Goal: Task Accomplishment & Management: Manage account settings

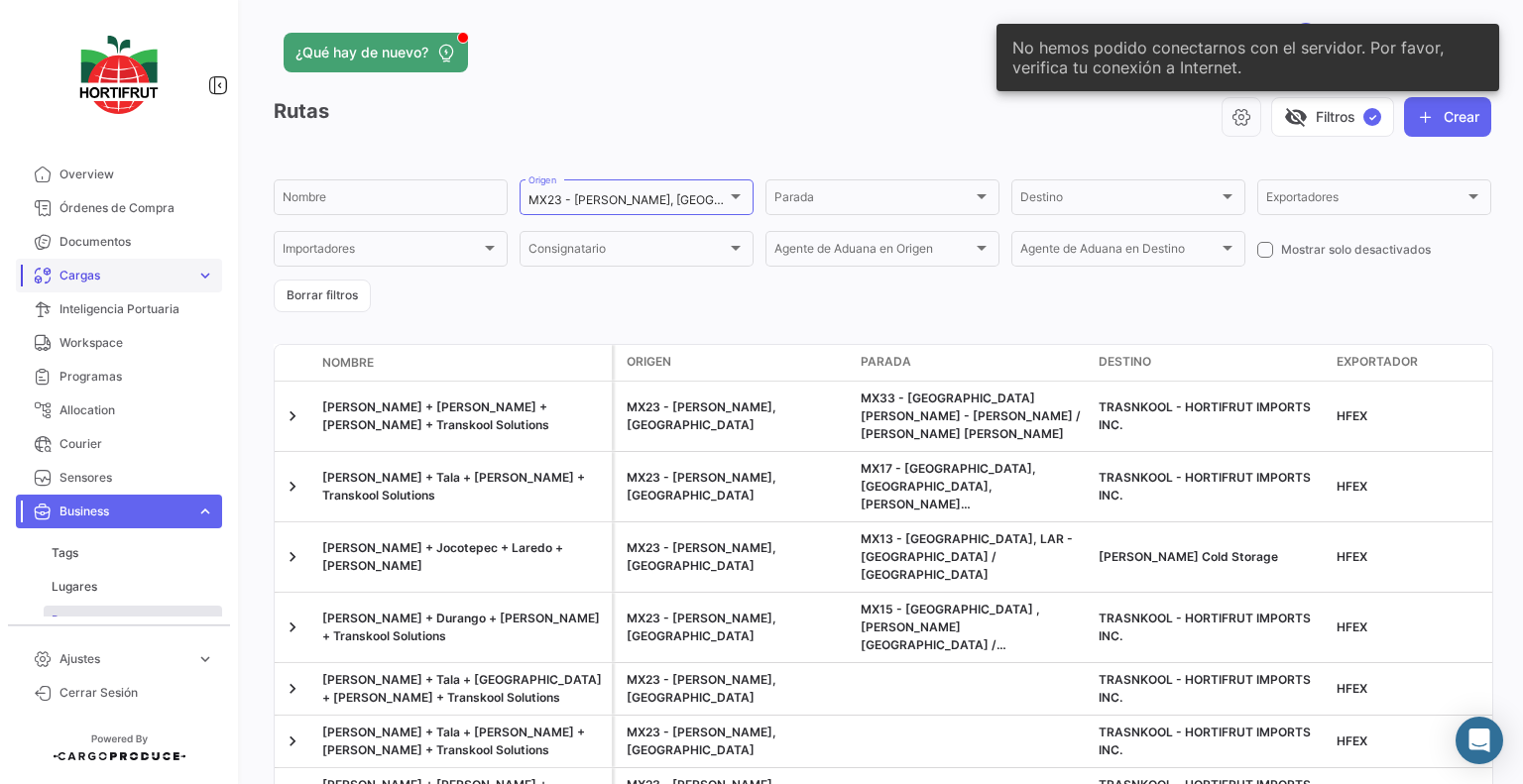
scroll to position [62, 0]
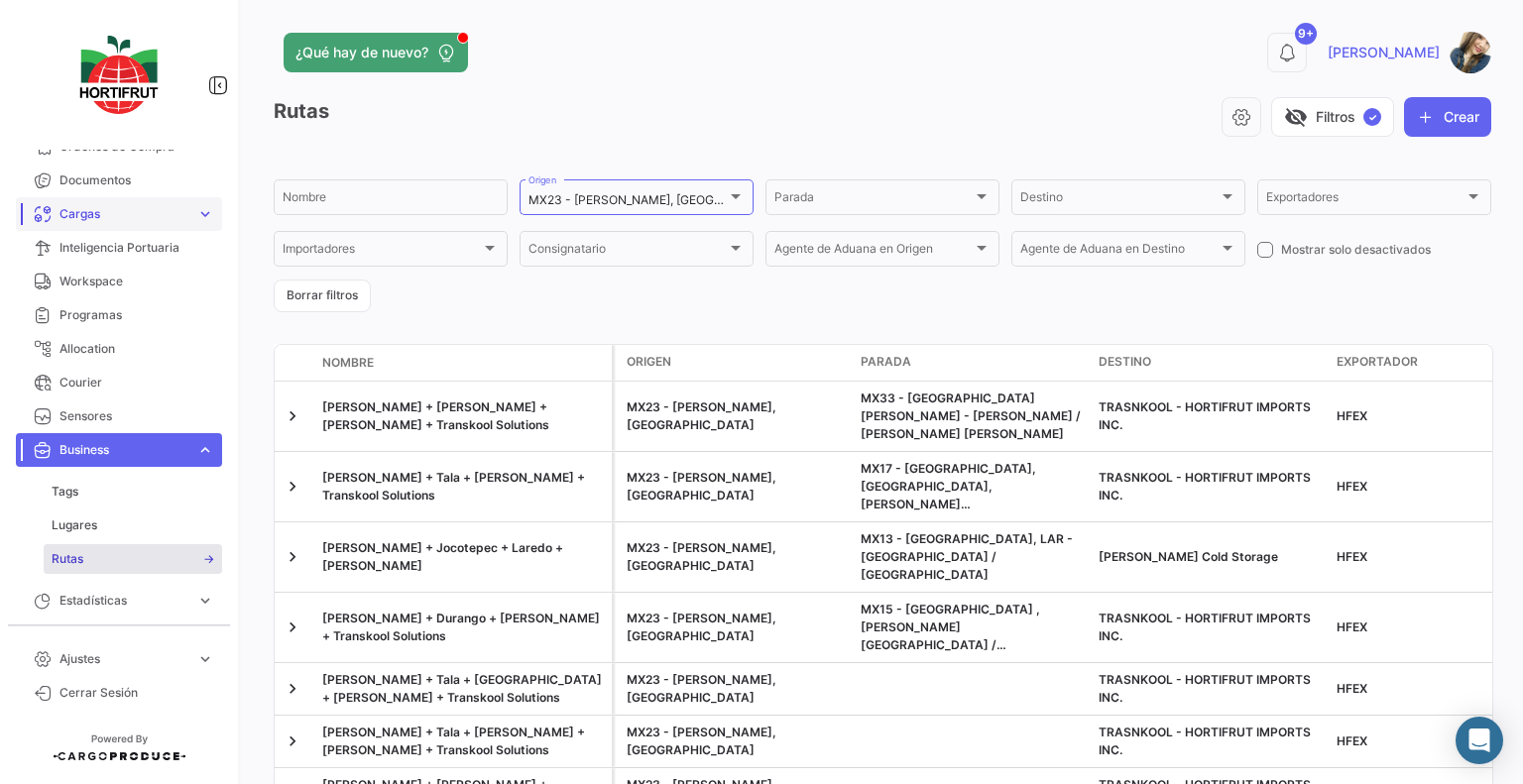
click at [140, 215] on span "Cargas" at bounding box center [124, 214] width 129 height 18
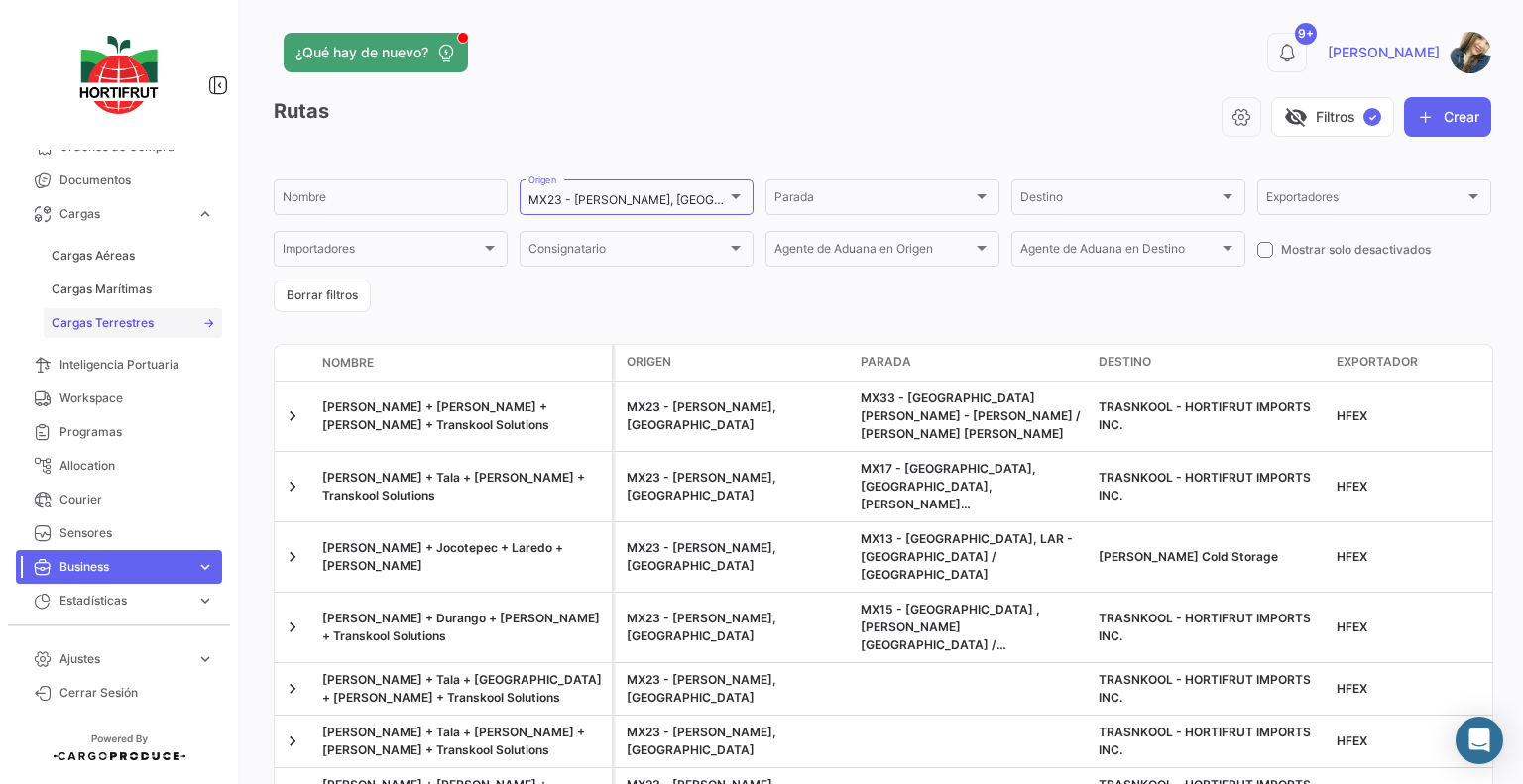
click at [132, 319] on span "Cargas Terrestres" at bounding box center [103, 323] width 102 height 18
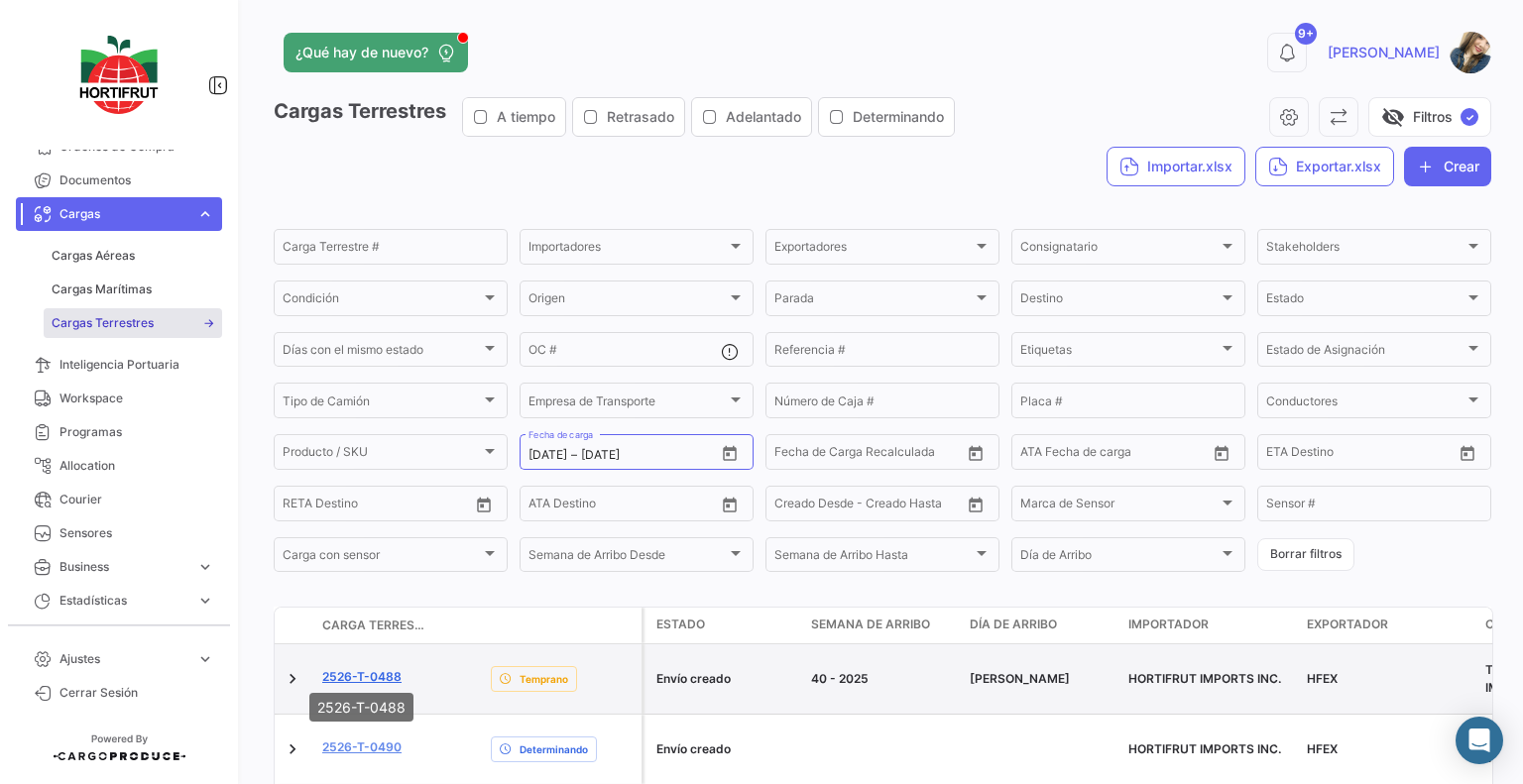
click at [383, 667] on link "2526-T-0488" at bounding box center [362, 676] width 80 height 18
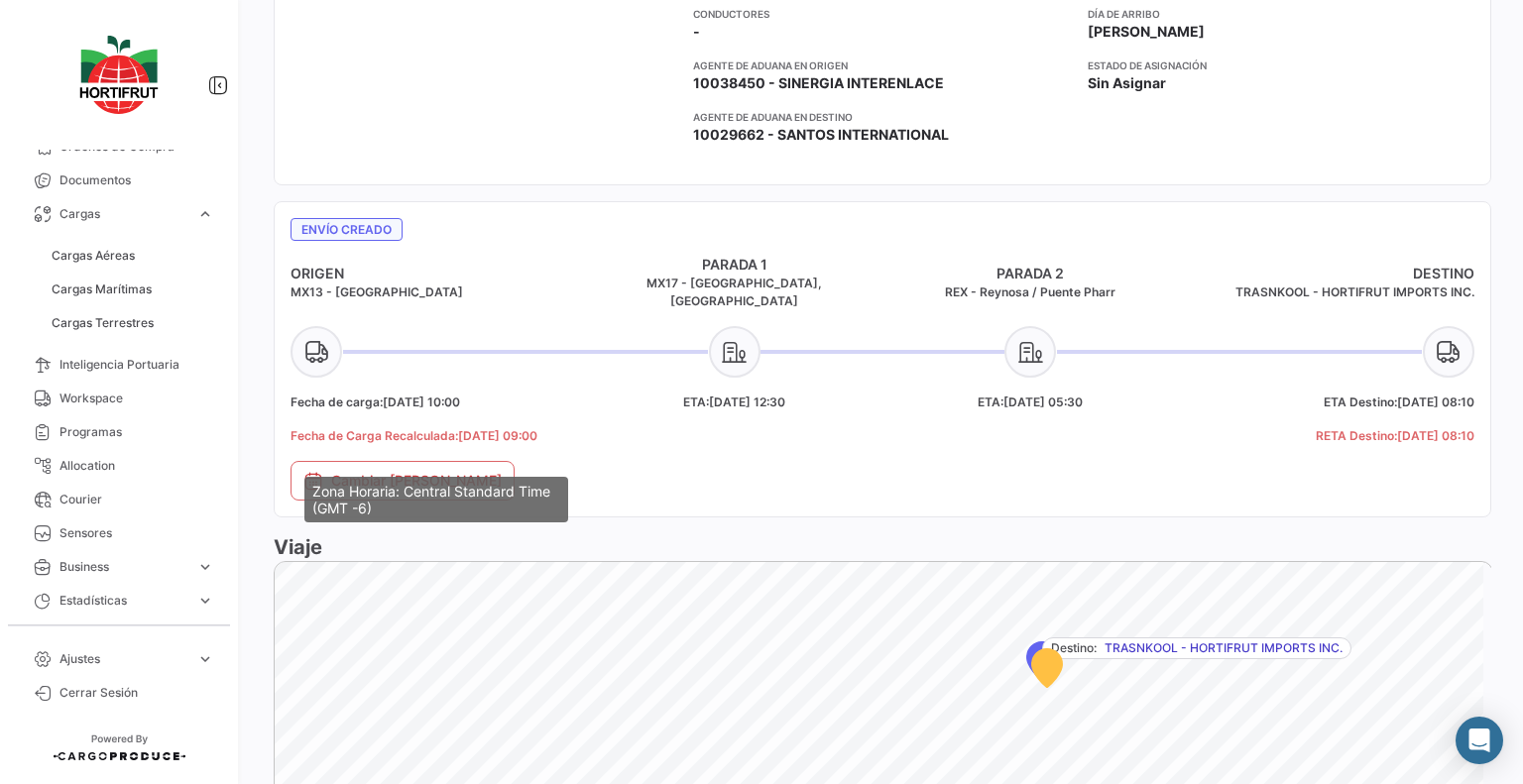
scroll to position [651, 0]
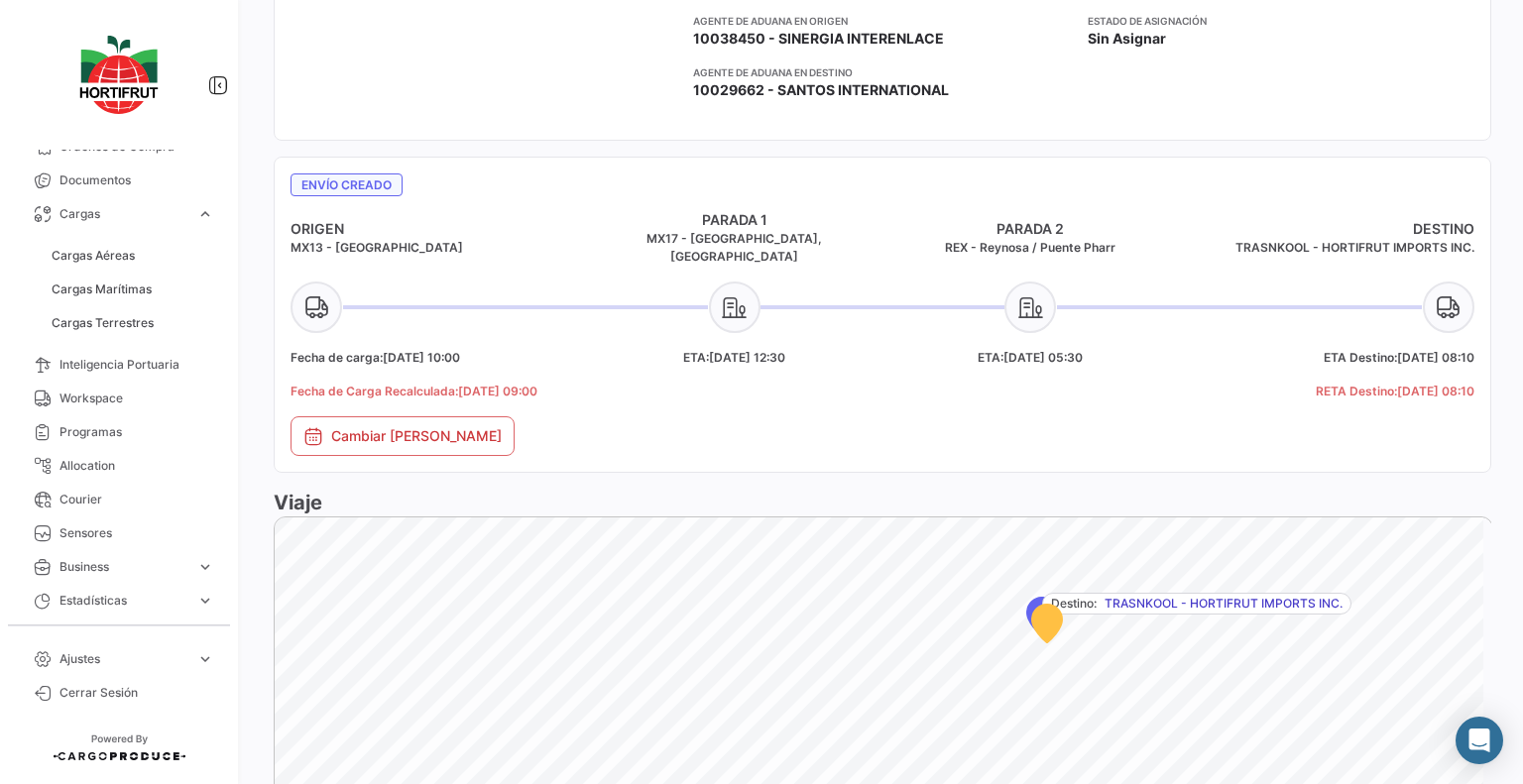
drag, startPoint x: 488, startPoint y: 336, endPoint x: 336, endPoint y: 327, distance: 152.3
click at [336, 349] on h5 "Fecha de carga: [DATE] 10:00" at bounding box center [438, 358] width 296 height 18
click at [649, 378] on div "ETA: [DATE] 12:30" at bounding box center [735, 383] width 296 height 68
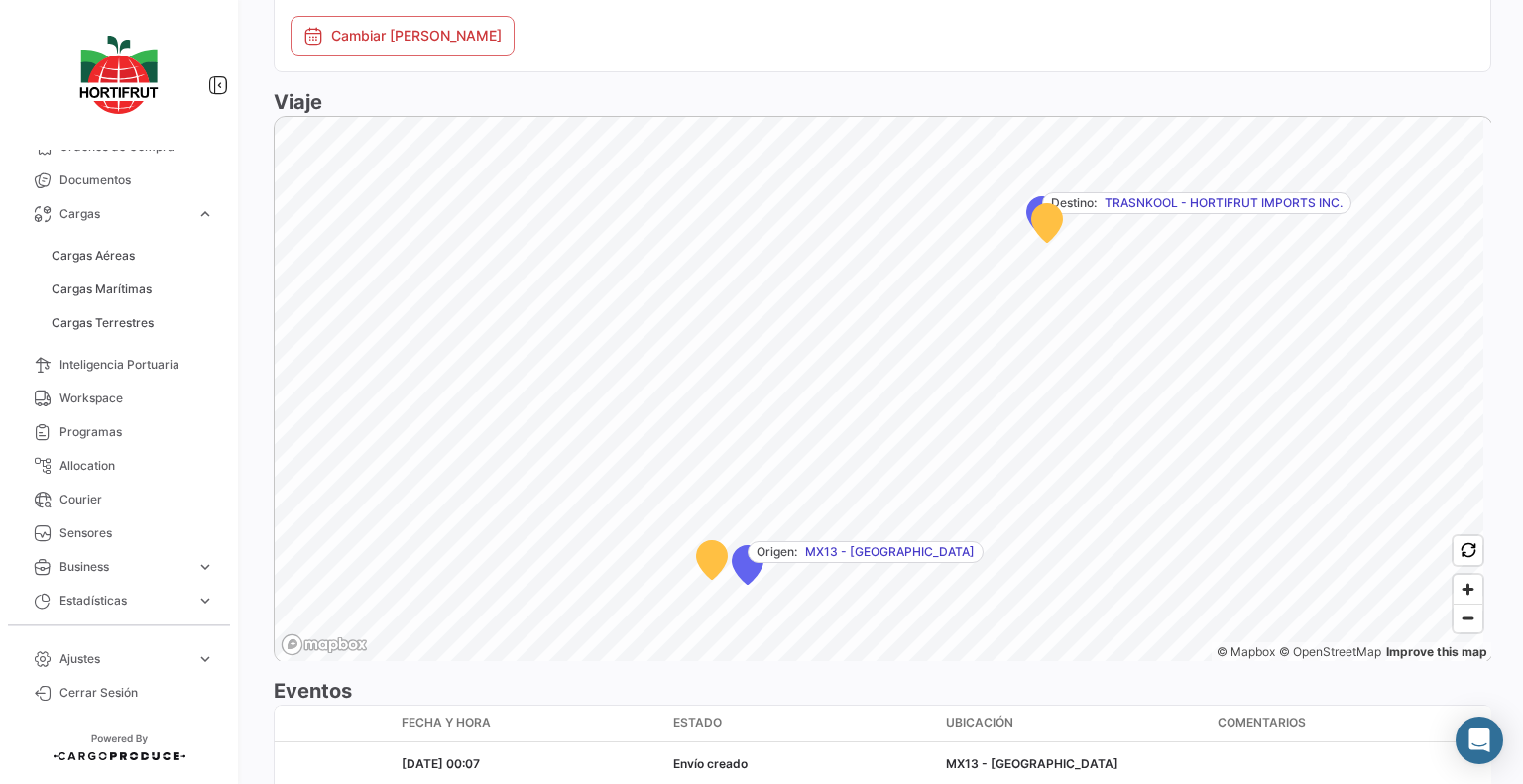
scroll to position [1152, 0]
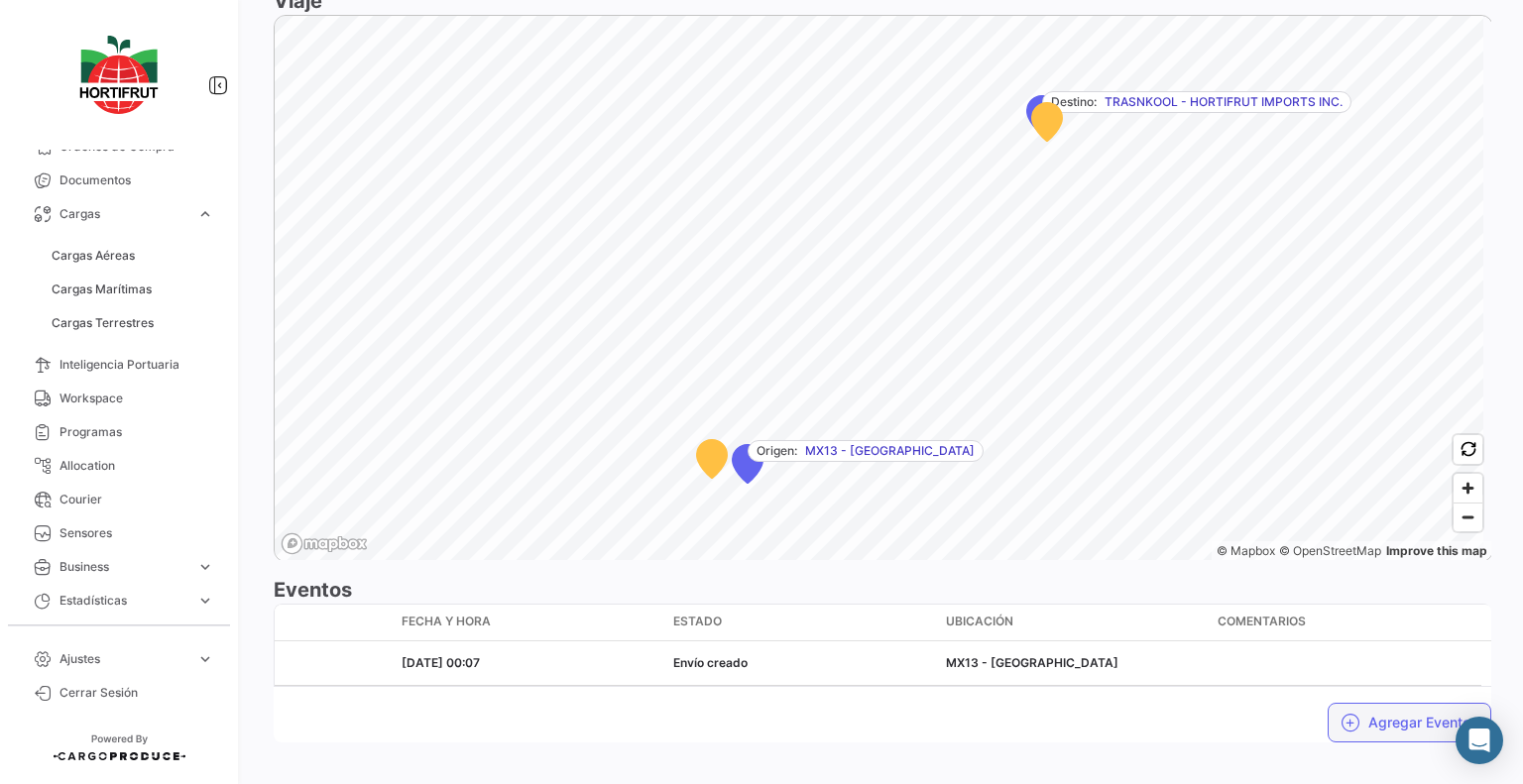
click at [1390, 704] on button "Agregar Eventos" at bounding box center [1409, 722] width 163 height 40
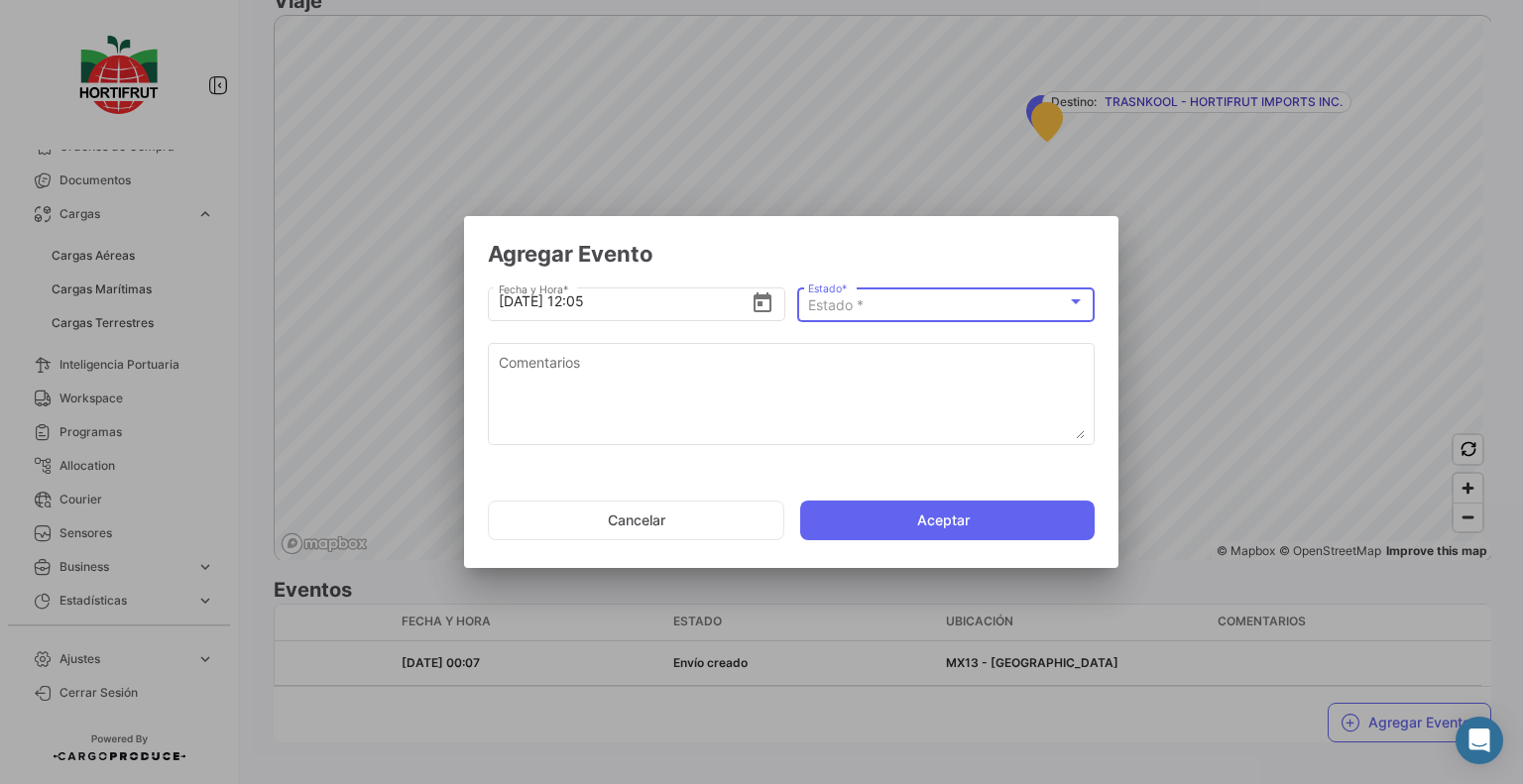
click at [1015, 312] on div "Estado *" at bounding box center [938, 305] width 259 height 17
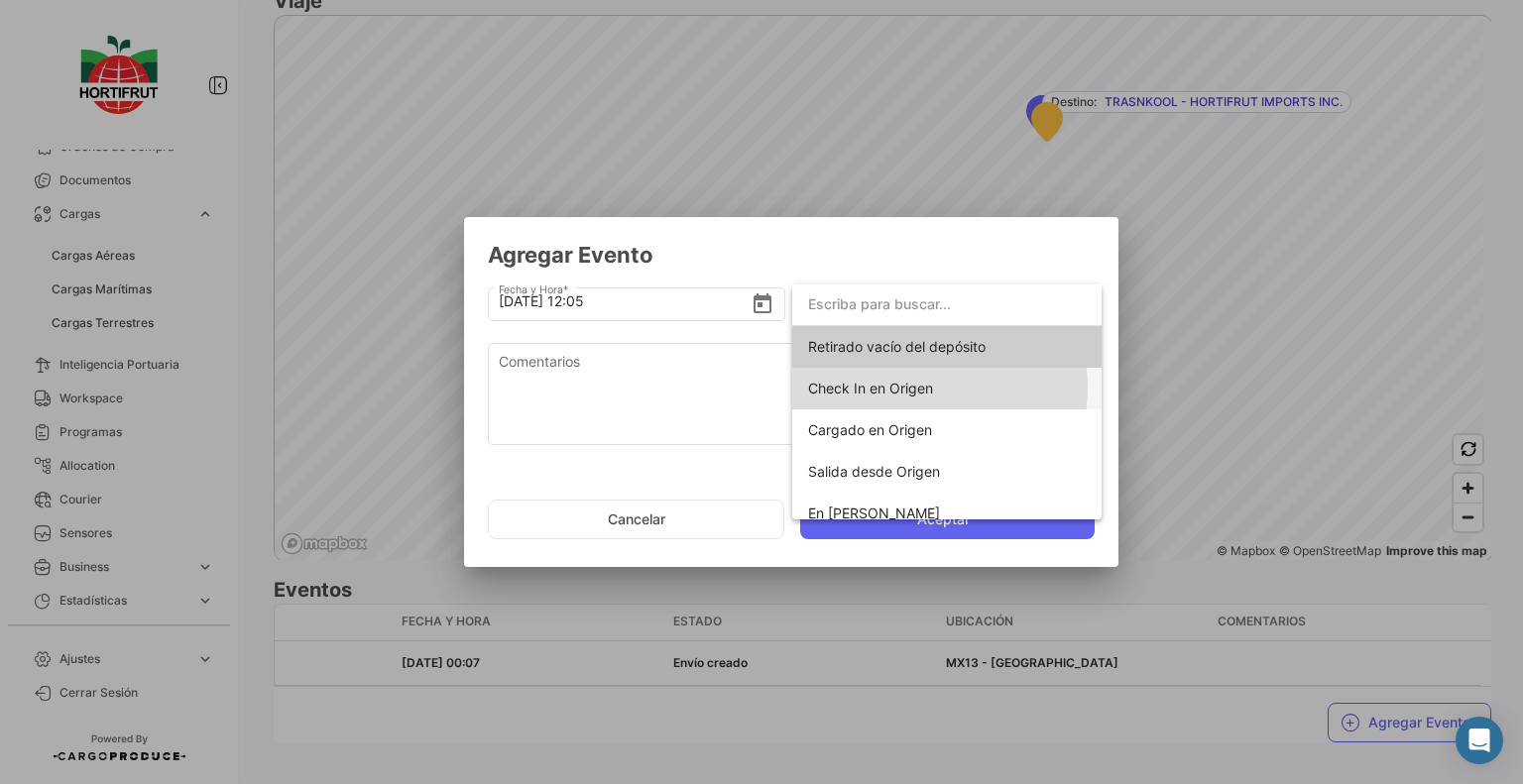
click at [920, 388] on span "Check In en Origen" at bounding box center [870, 388] width 125 height 17
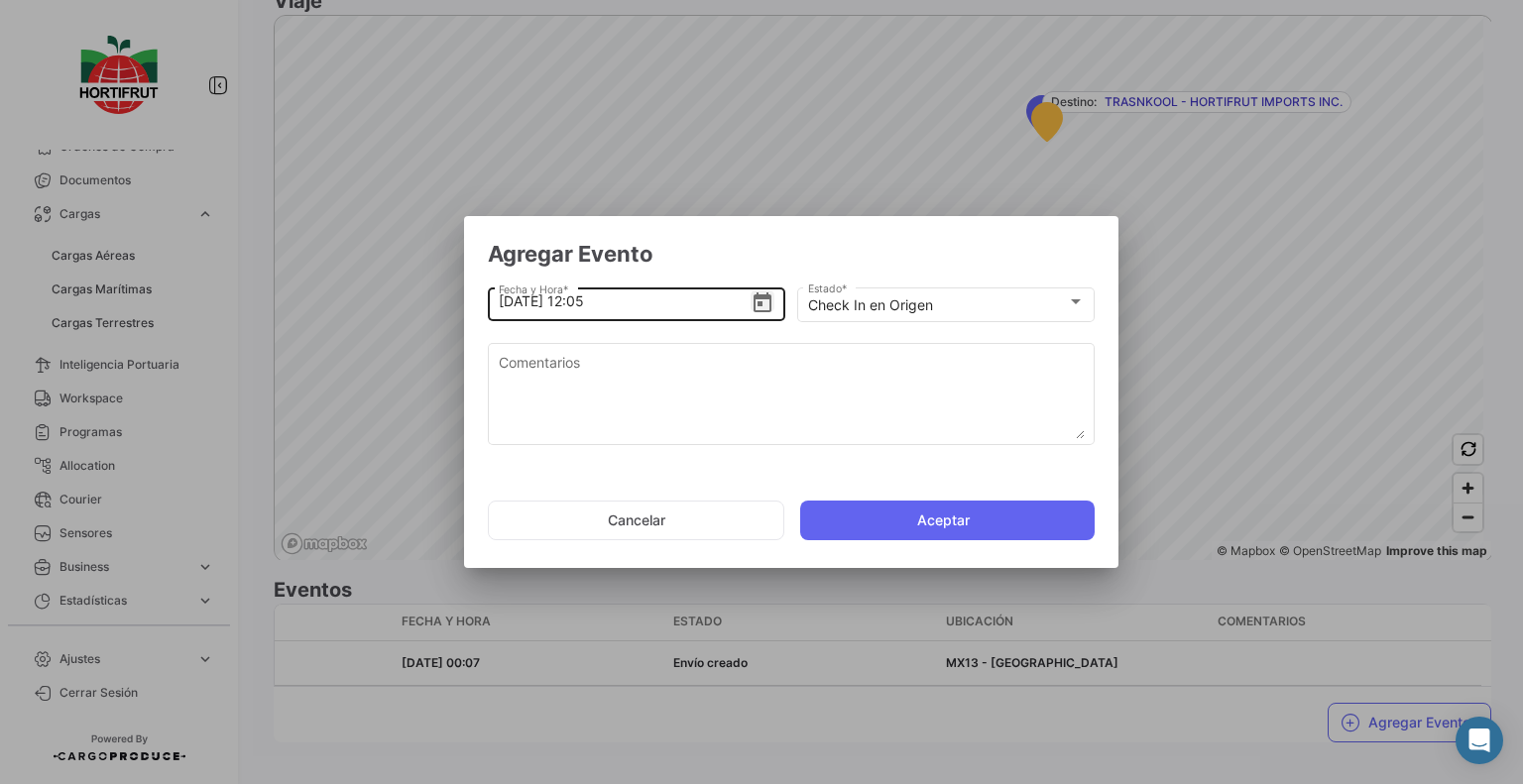
click at [758, 301] on icon "Open calendar" at bounding box center [762, 302] width 18 height 20
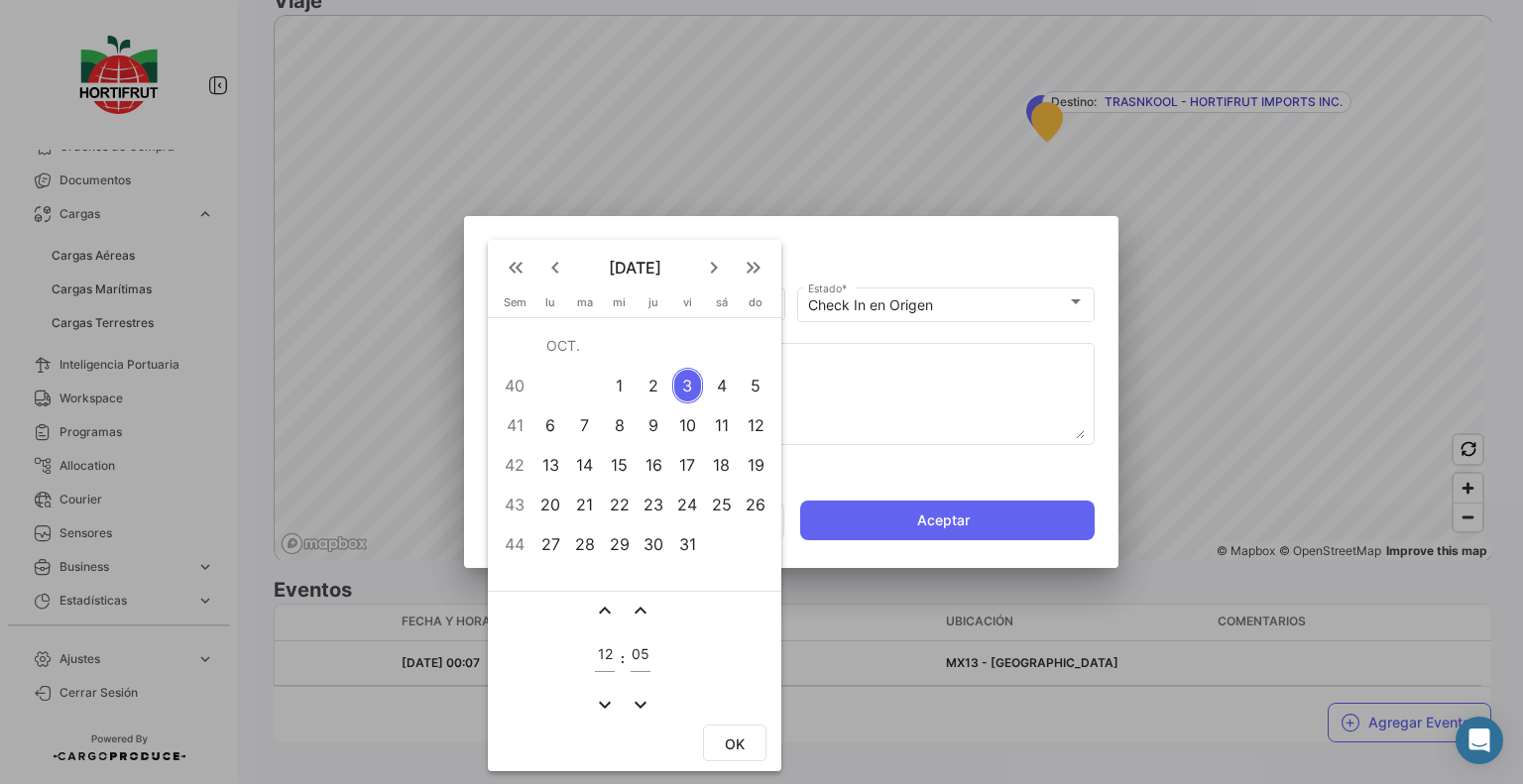
click at [834, 449] on div at bounding box center [762, 392] width 1523 height 784
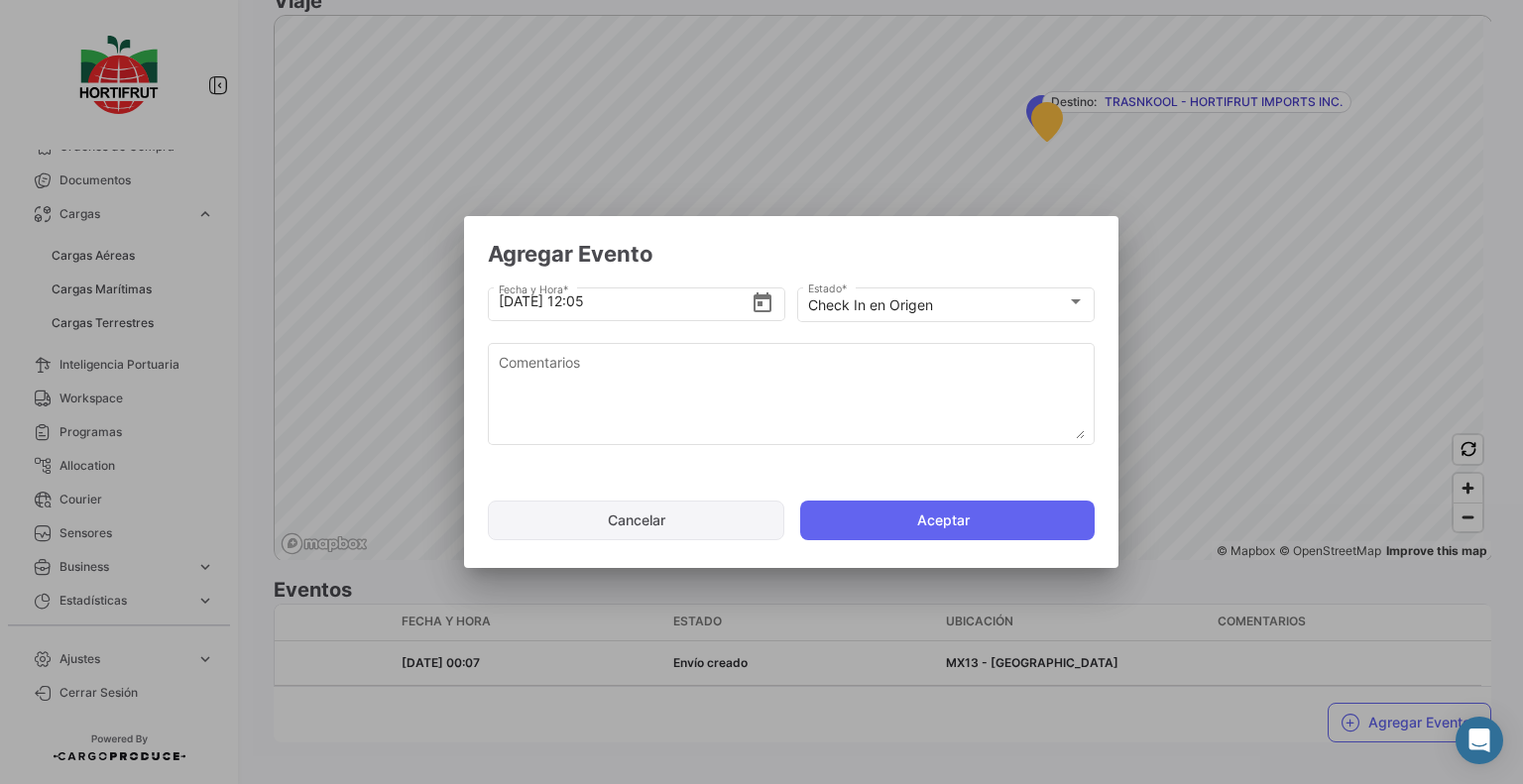
click at [691, 526] on button "Cancelar" at bounding box center [635, 520] width 296 height 40
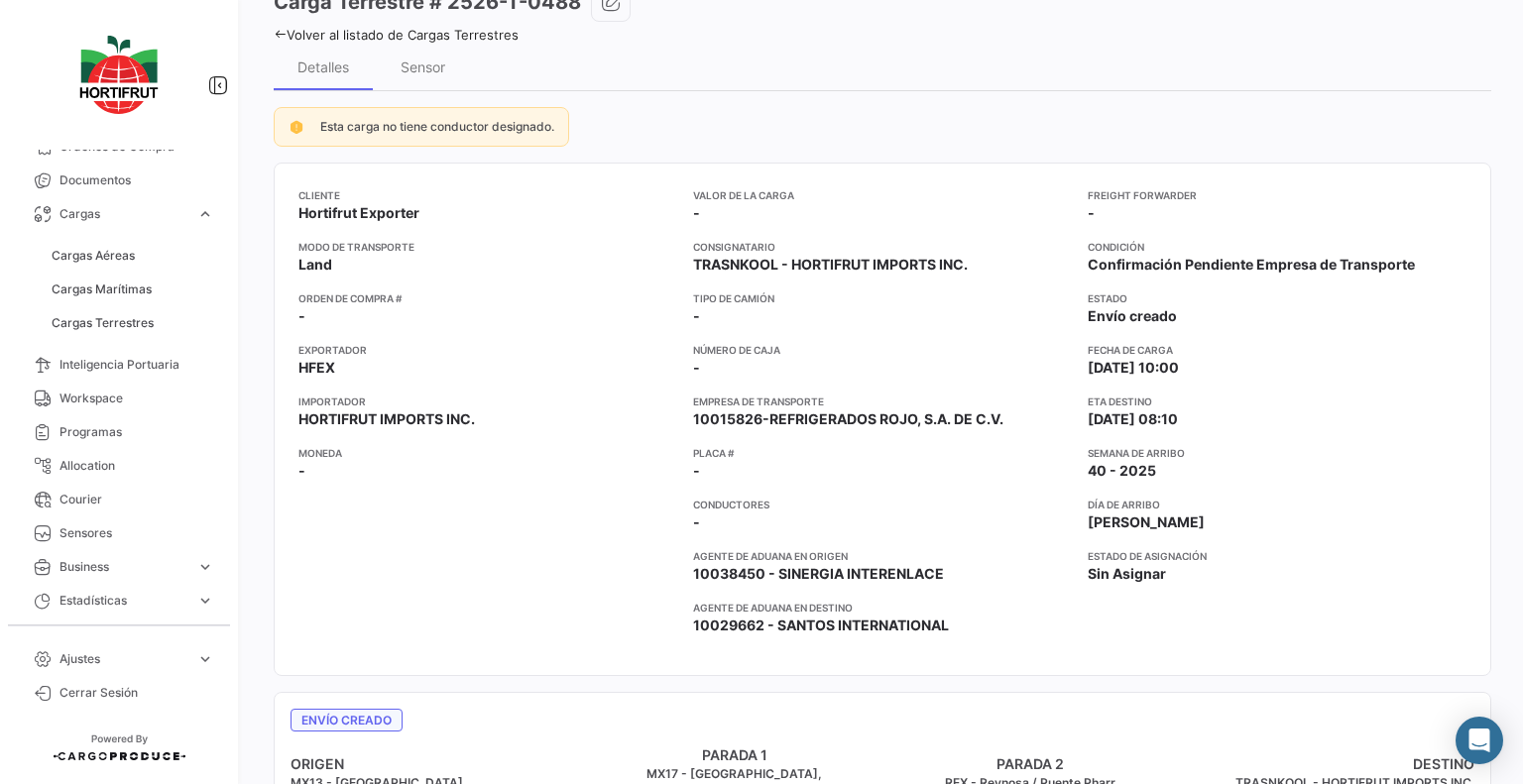
scroll to position [119, 0]
